Goal: Check status: Check status

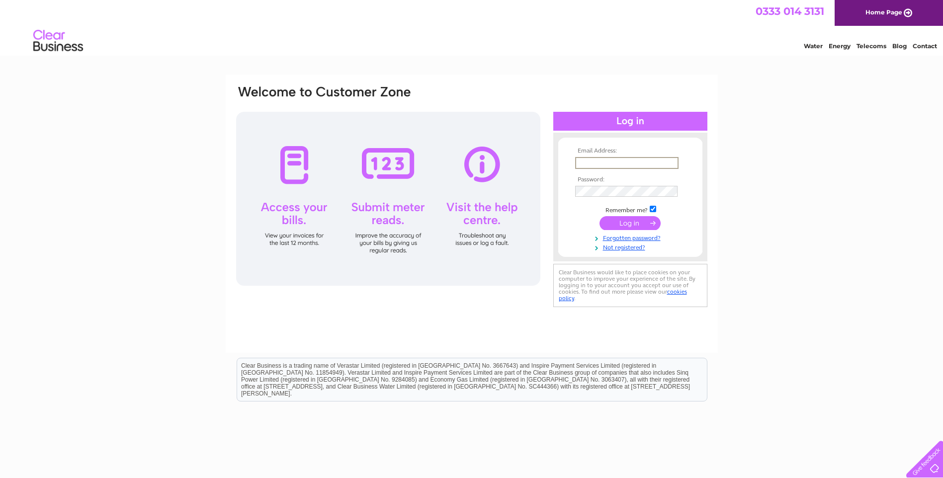
drag, startPoint x: 0, startPoint y: 0, endPoint x: 586, endPoint y: 164, distance: 608.4
click at [586, 164] on input "text" at bounding box center [626, 163] width 103 height 12
type input "derekcant@btinternet.com"
click at [630, 223] on input "submit" at bounding box center [629, 223] width 61 height 14
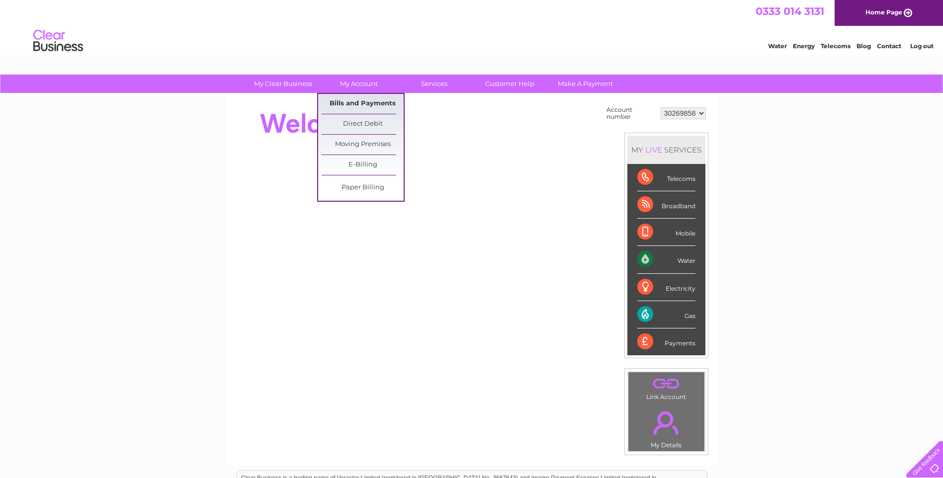
click at [349, 102] on link "Bills and Payments" at bounding box center [363, 104] width 82 height 20
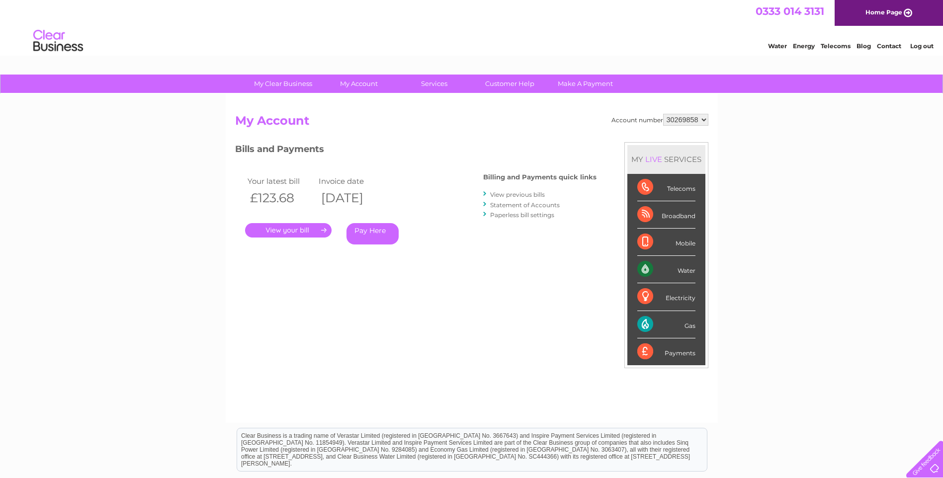
click at [354, 102] on div "Account number 30269858 My Account MY LIVE SERVICES Telecoms Broadband Mobile W…" at bounding box center [472, 258] width 492 height 329
click at [283, 231] on link "." at bounding box center [288, 230] width 86 height 14
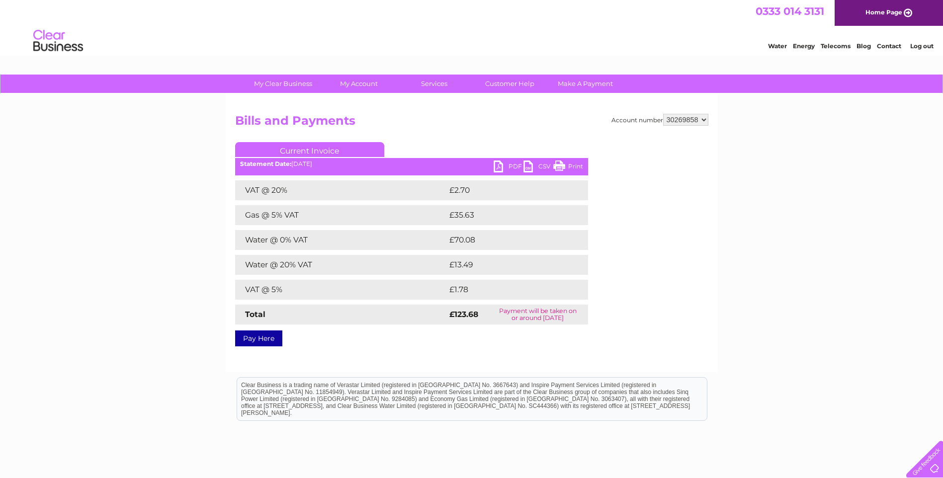
click at [497, 164] on link "PDF" at bounding box center [509, 168] width 30 height 14
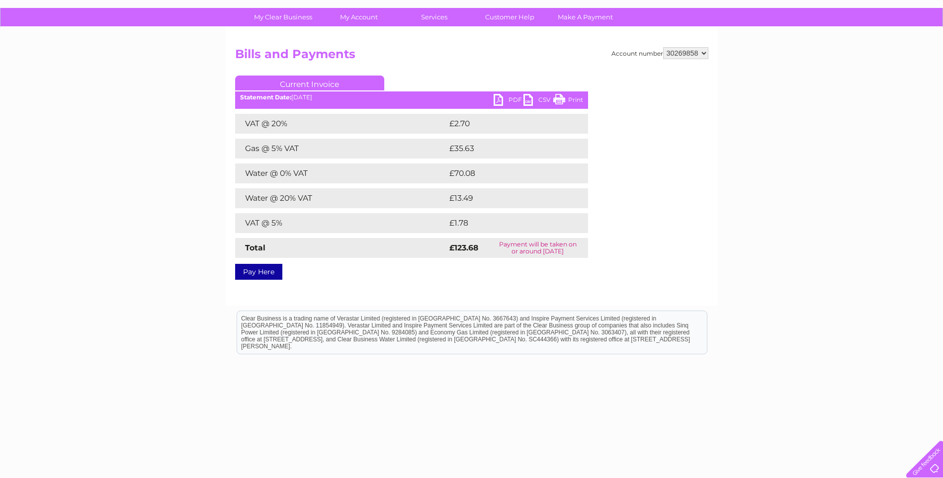
scroll to position [72, 0]
